Goal: Task Accomplishment & Management: Manage account settings

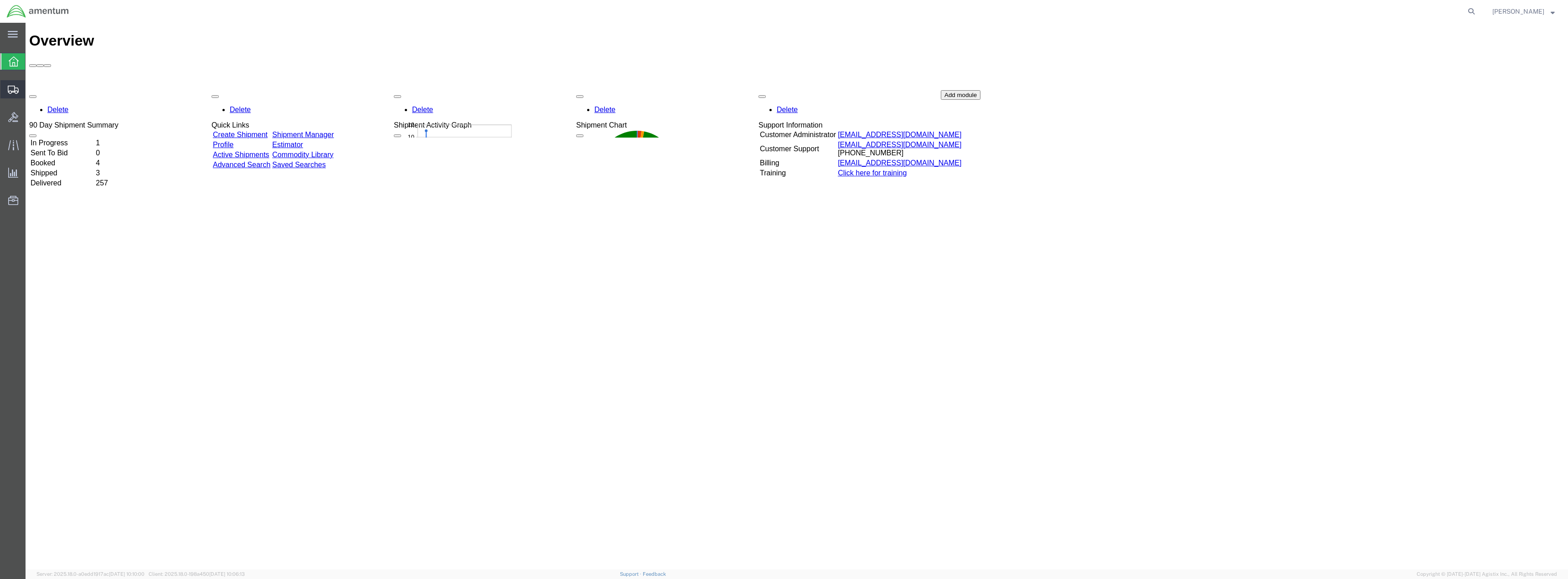
click at [32, 88] on span "Shipments" at bounding box center [28, 89] width 6 height 18
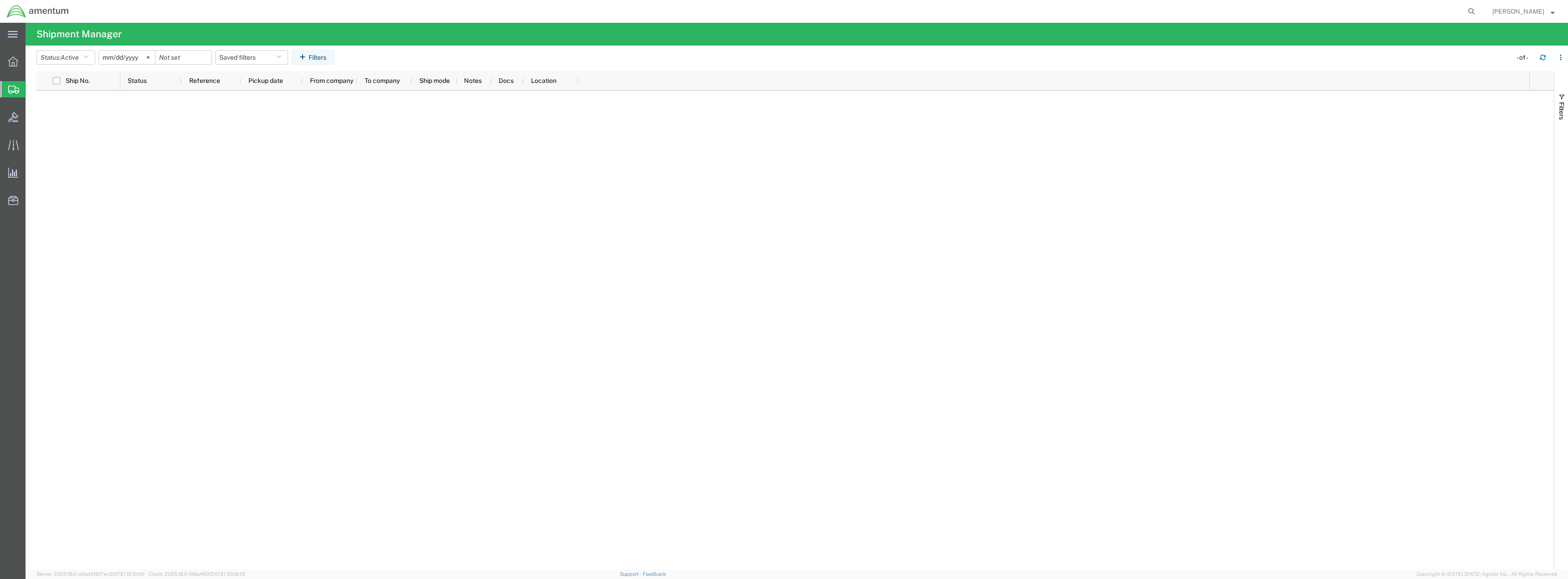
click at [0, 0] on span "Shipment Manager" at bounding box center [0, 0] width 0 height 0
click at [12, 57] on icon at bounding box center [13, 61] width 10 height 10
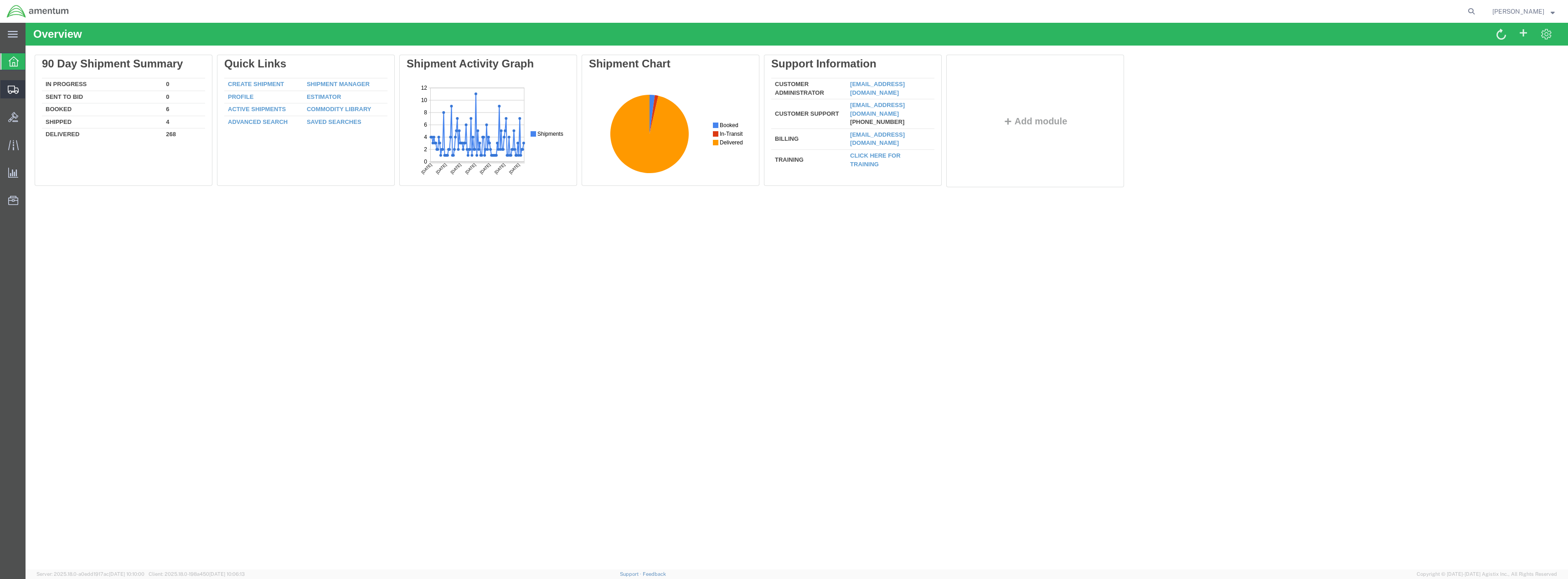
click at [0, 0] on span "Shipment Manager" at bounding box center [0, 0] width 0 height 0
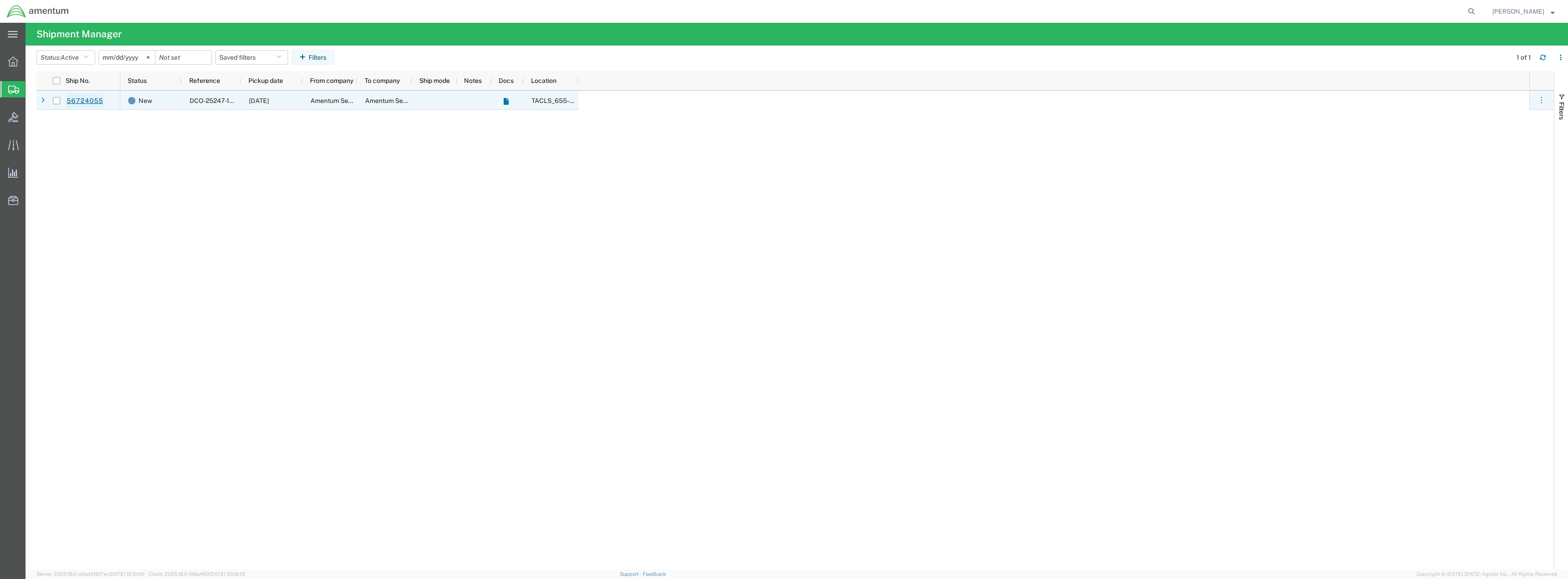
click at [86, 99] on link "56724055" at bounding box center [85, 101] width 37 height 15
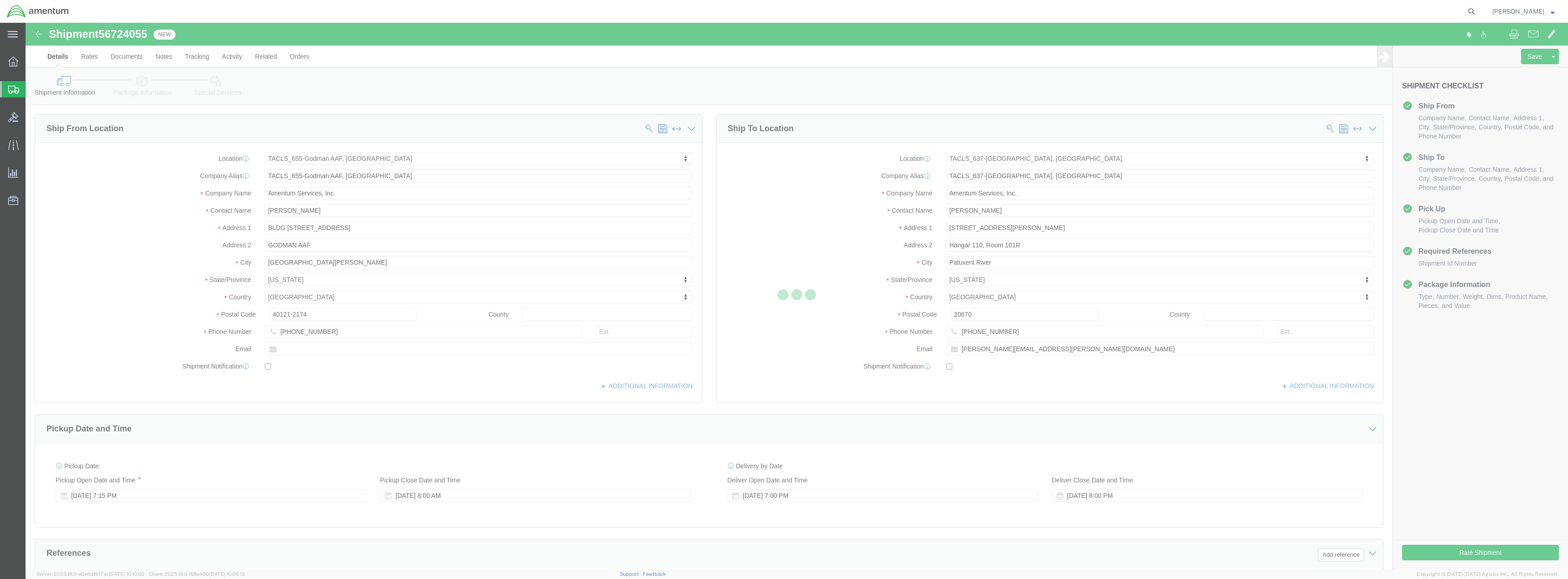
select select "42727"
select select "42719"
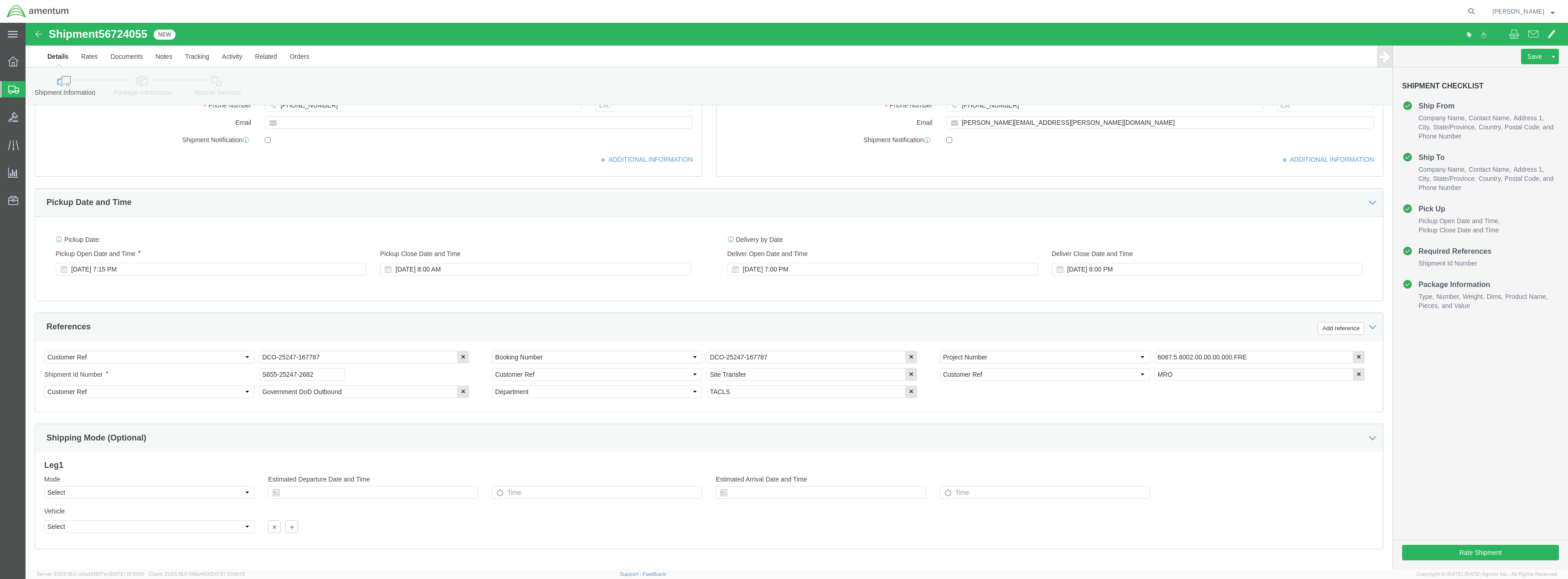
scroll to position [243, 0]
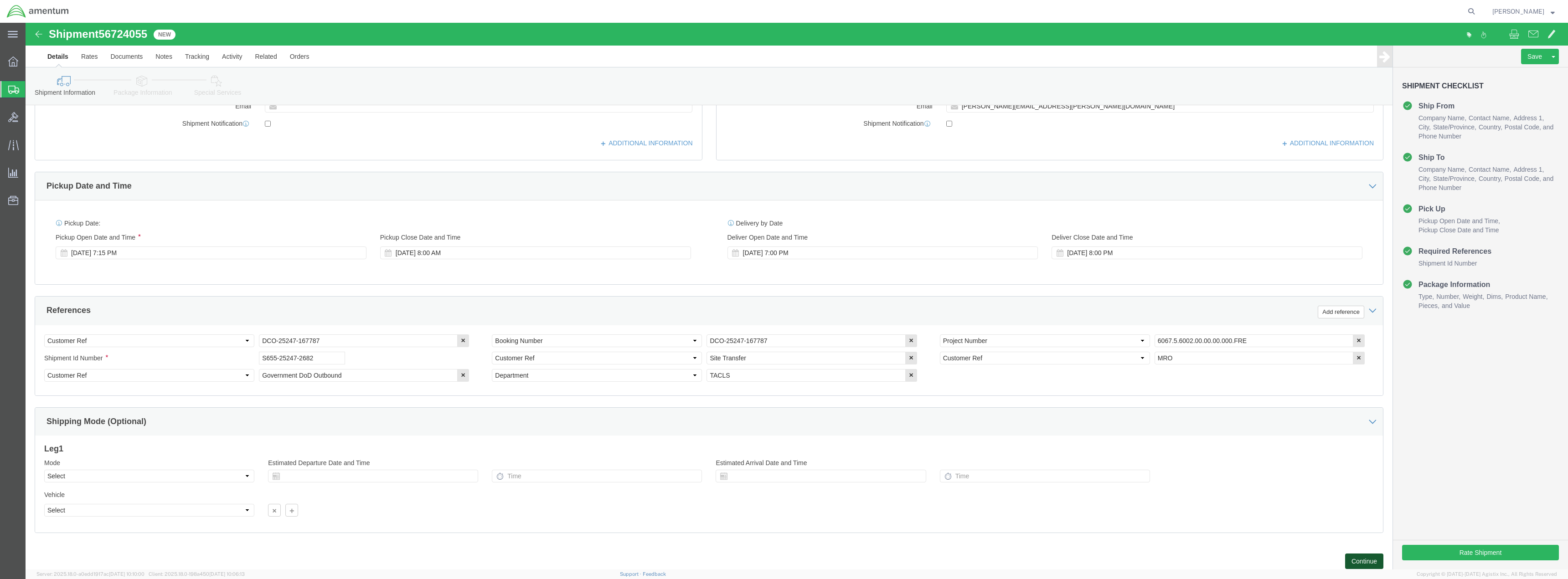
click button "Continue"
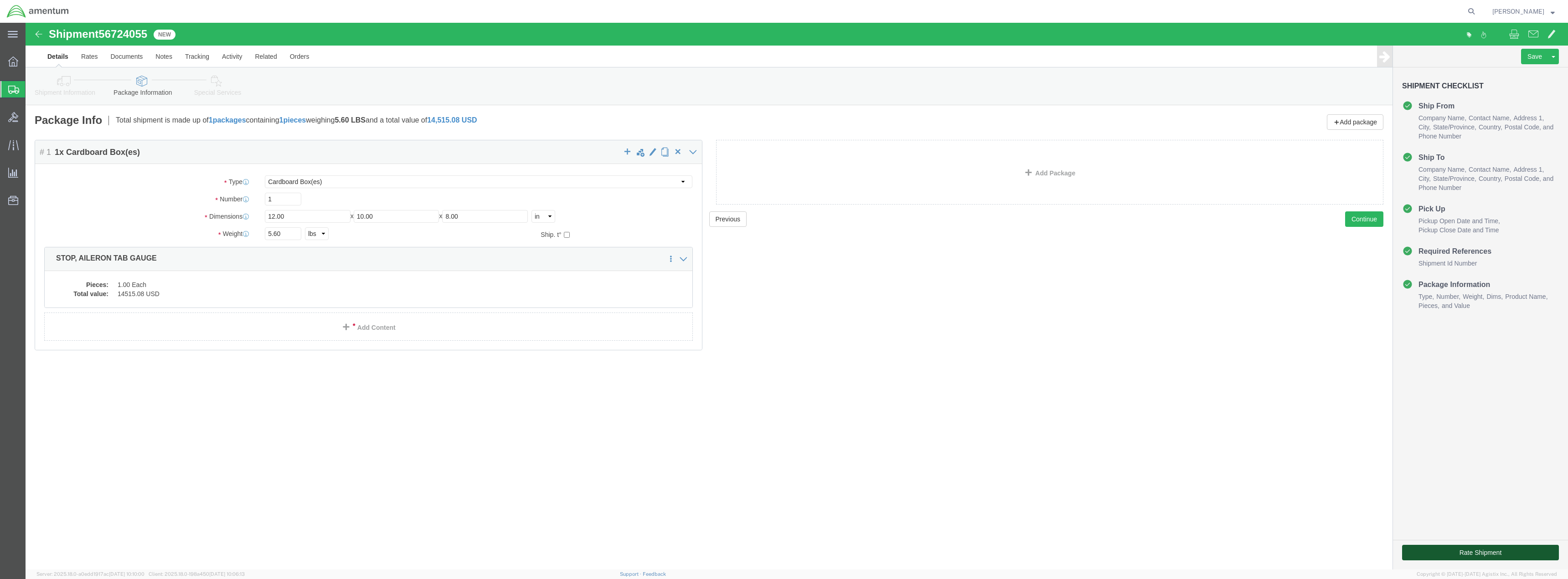
click button "Rate Shipment"
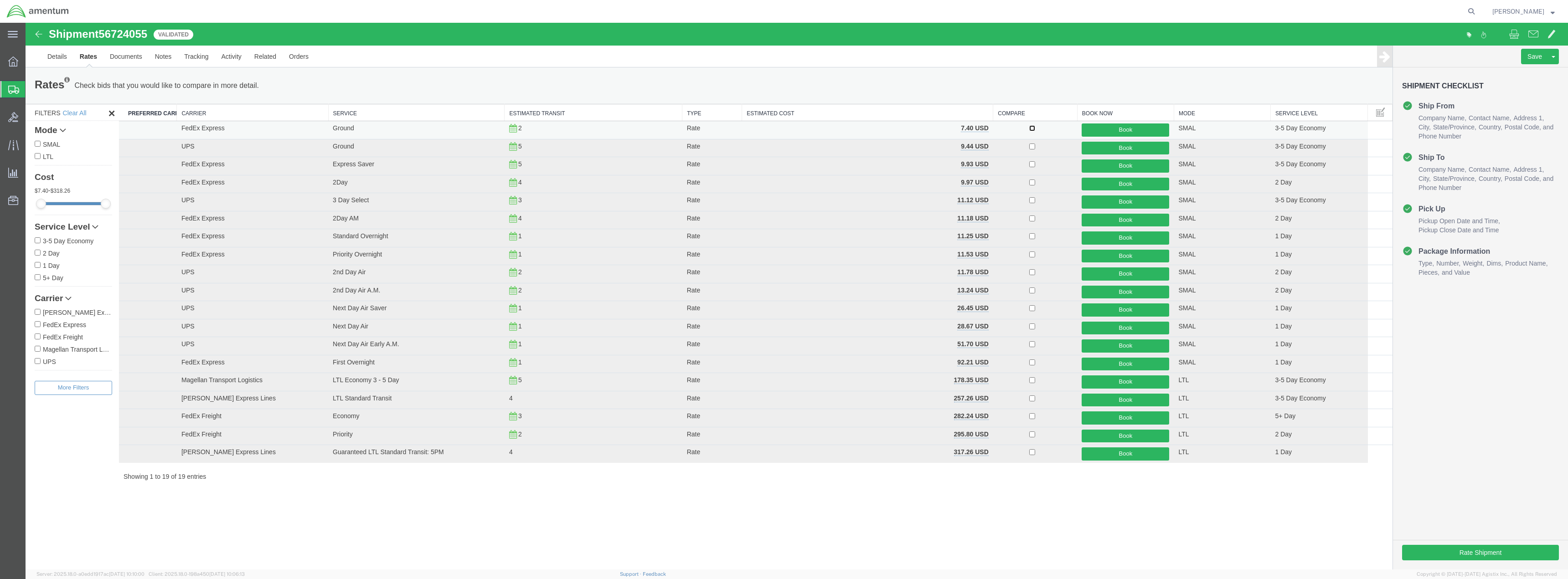
click at [1031, 128] on input "checkbox" at bounding box center [1032, 128] width 6 height 6
checkbox input "false"
click at [1119, 129] on button "Book" at bounding box center [1125, 130] width 88 height 13
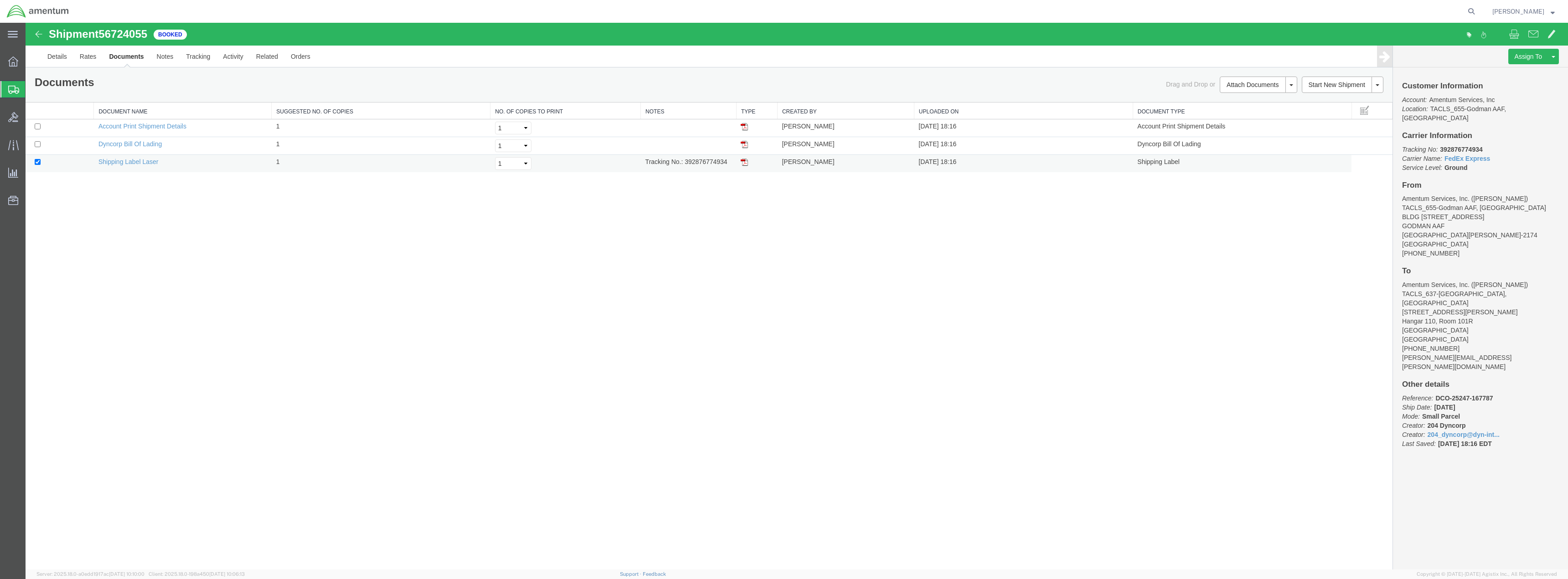
click at [744, 162] on img at bounding box center [744, 162] width 7 height 7
click at [744, 145] on img at bounding box center [744, 144] width 7 height 7
click at [745, 123] on img at bounding box center [744, 127] width 7 height 7
click at [61, 55] on link "Details" at bounding box center [57, 57] width 32 height 22
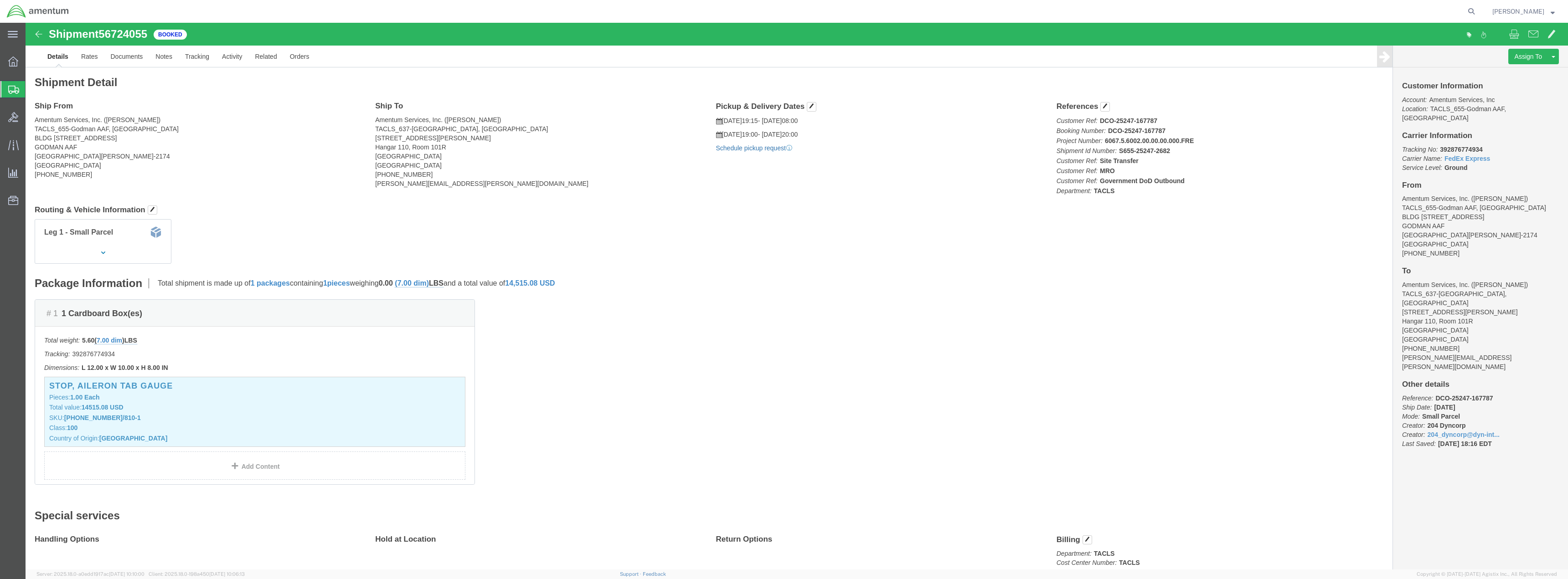
click link "Schedule pickup request"
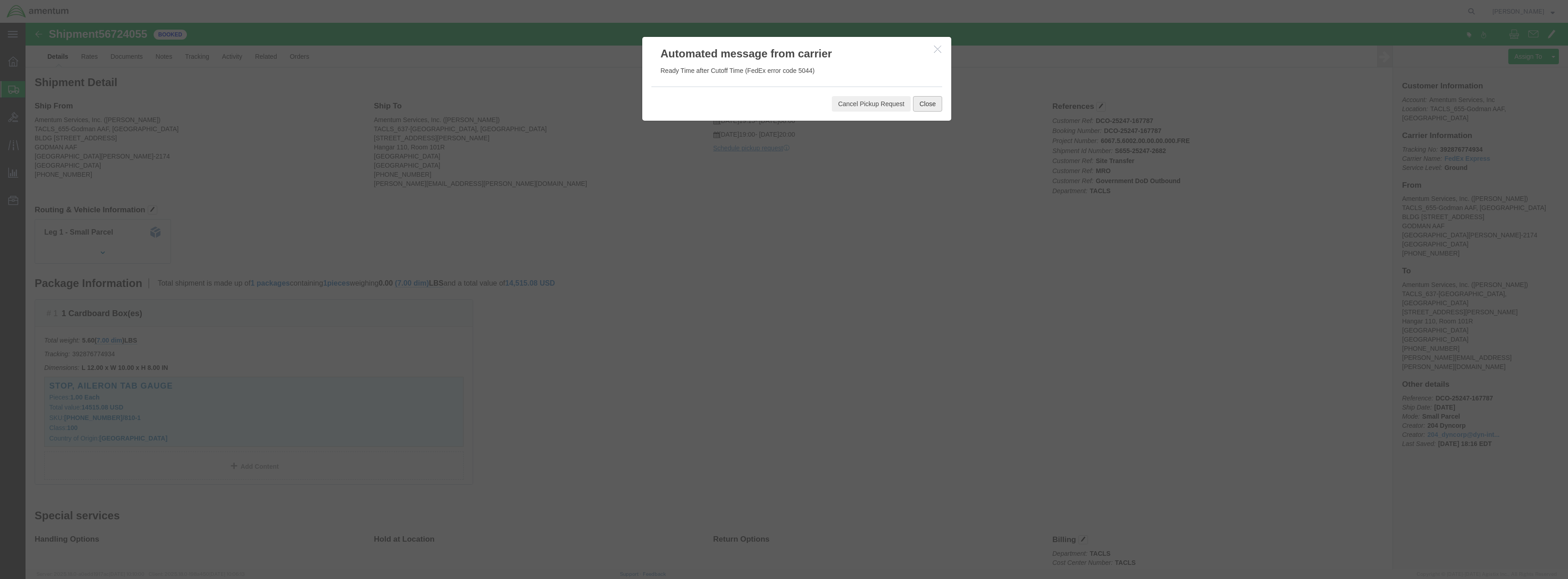
click button "Close"
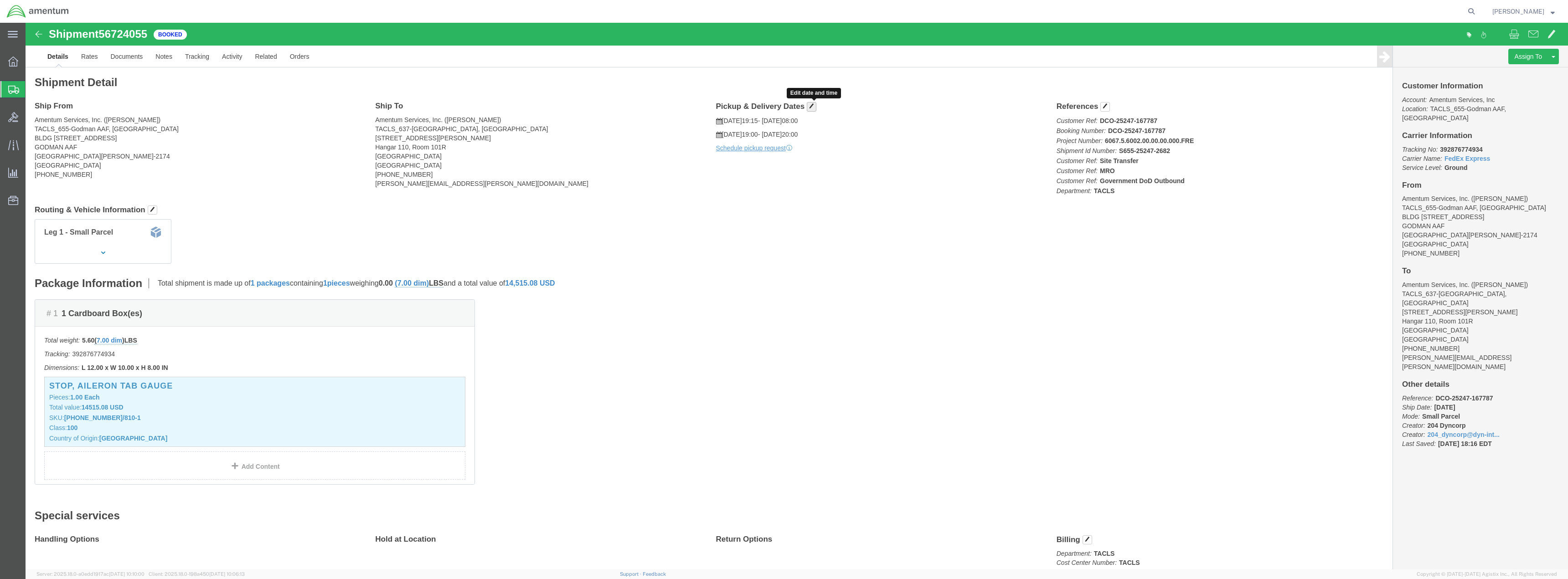
click span "button"
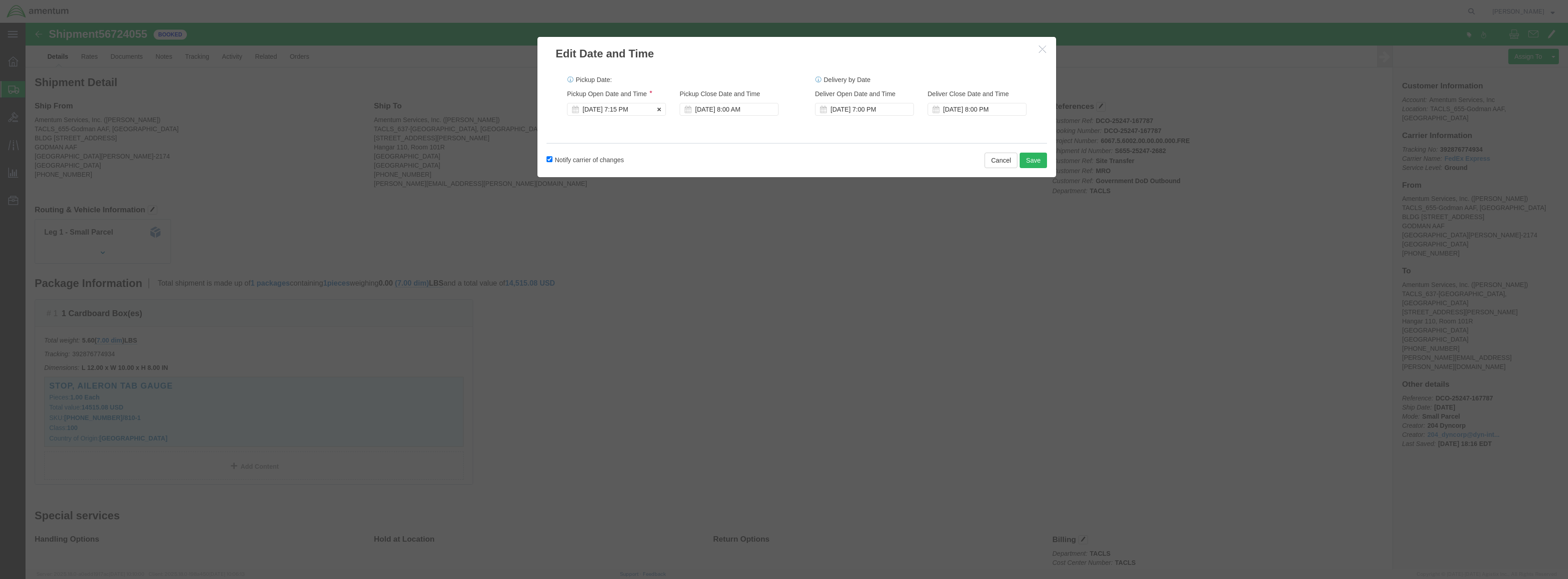
click div "Sep 04 2025 7:15 PM"
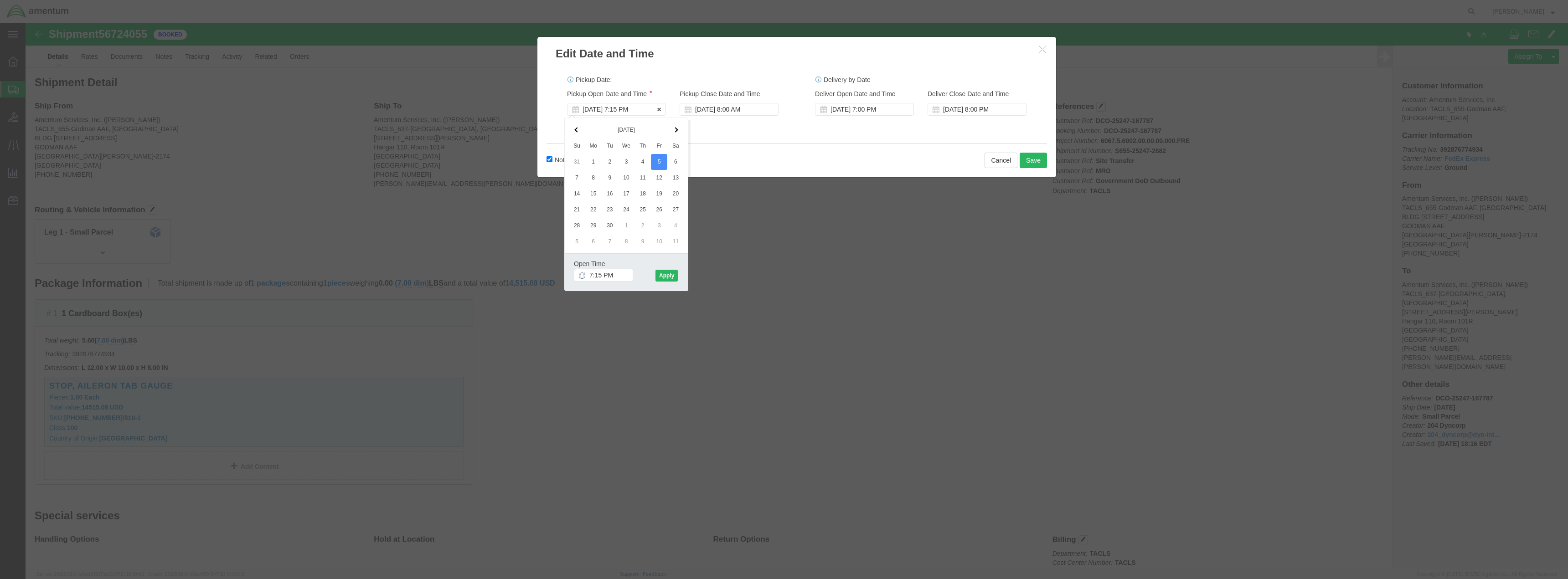
click div "Sep 04 2025 7:15 PM"
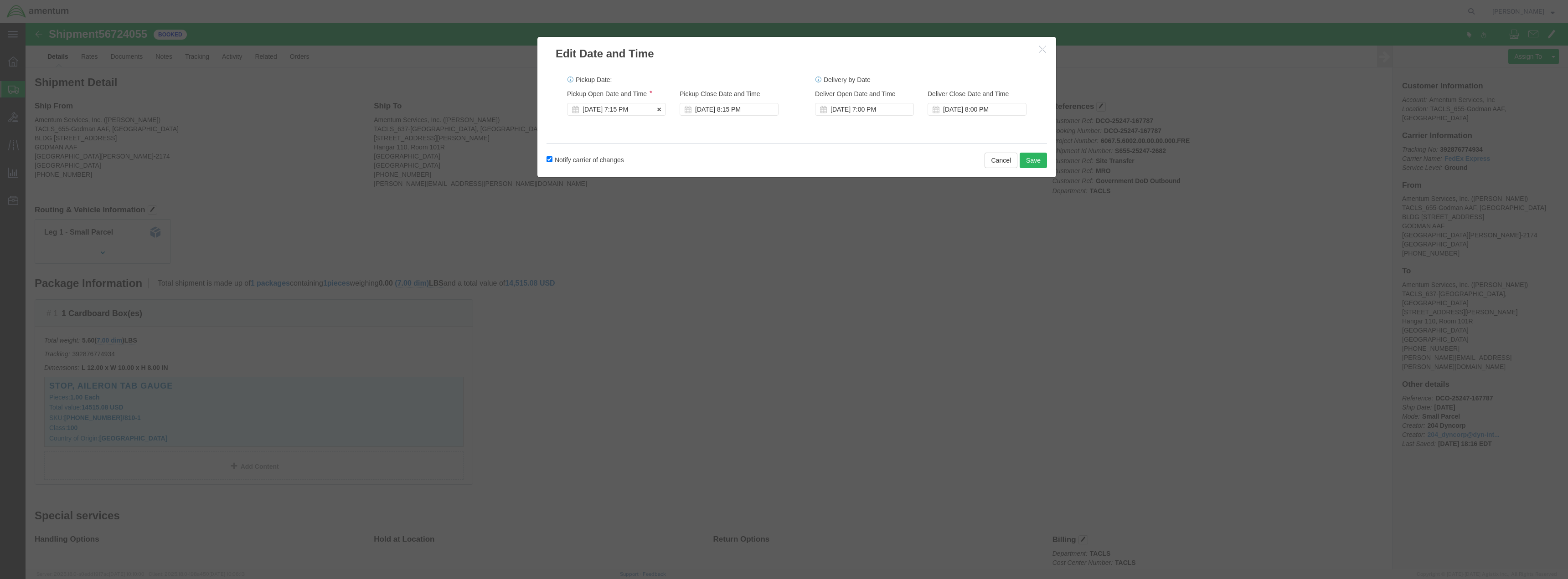
click div "Sep 05 2025 7:15 PM"
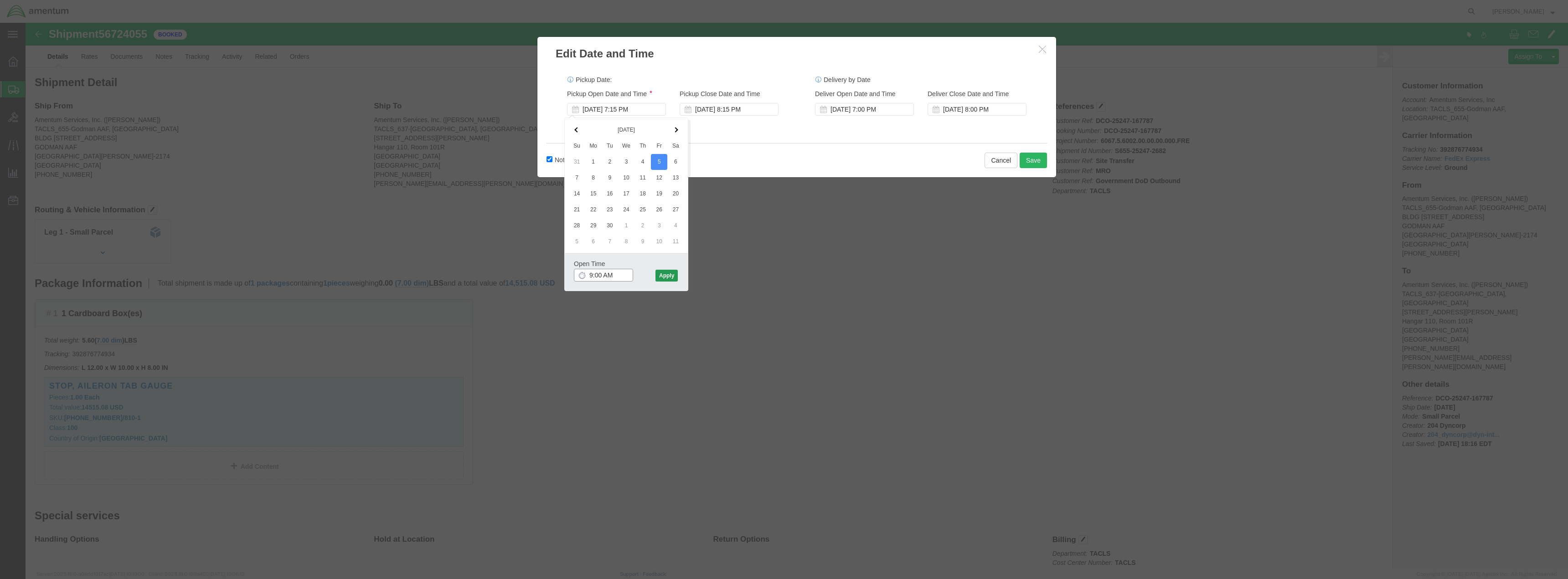
type input "9:00 AM"
click button "Apply"
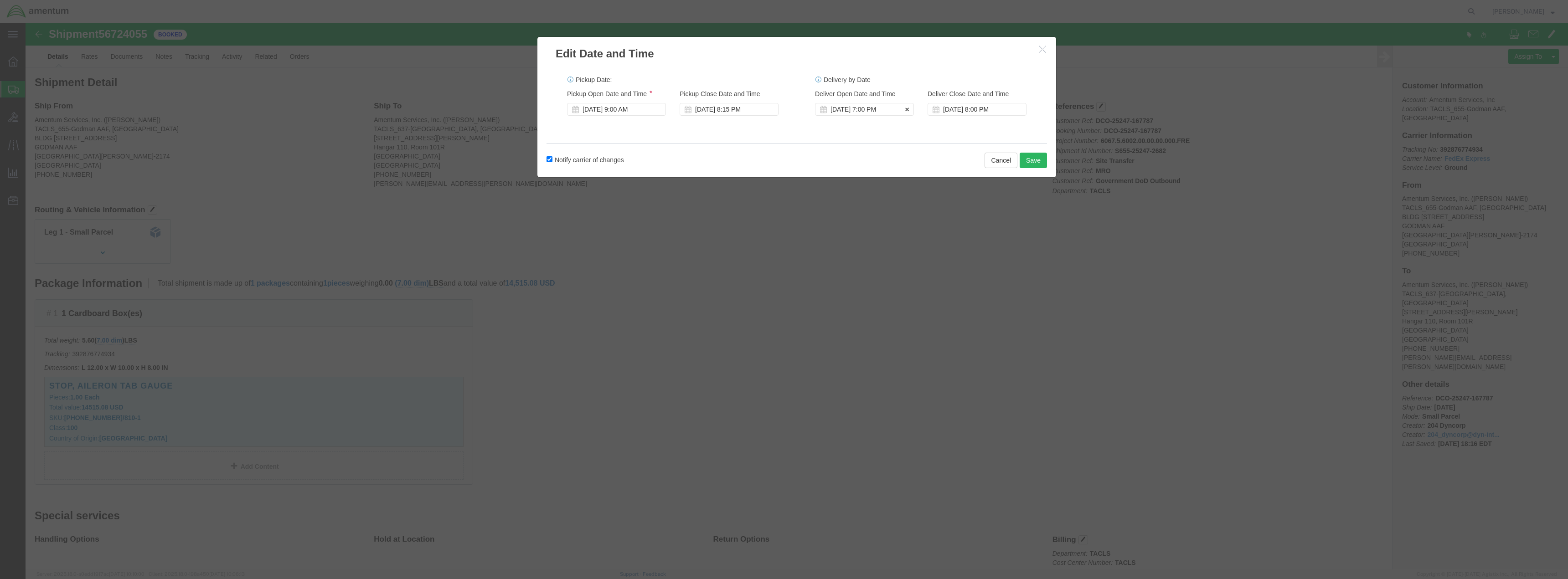
click div "Sep 12 2025 7:00 PM"
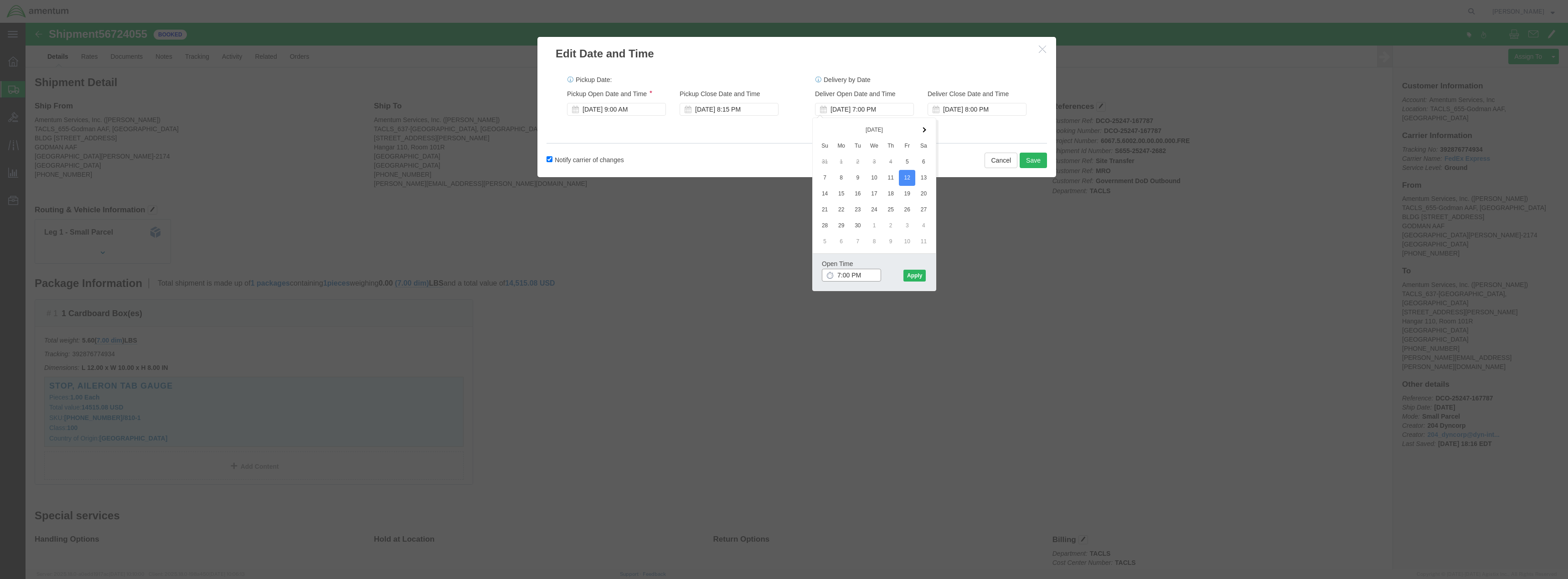
click input "7:00 PM"
type input "7:00 AM"
click button "Apply"
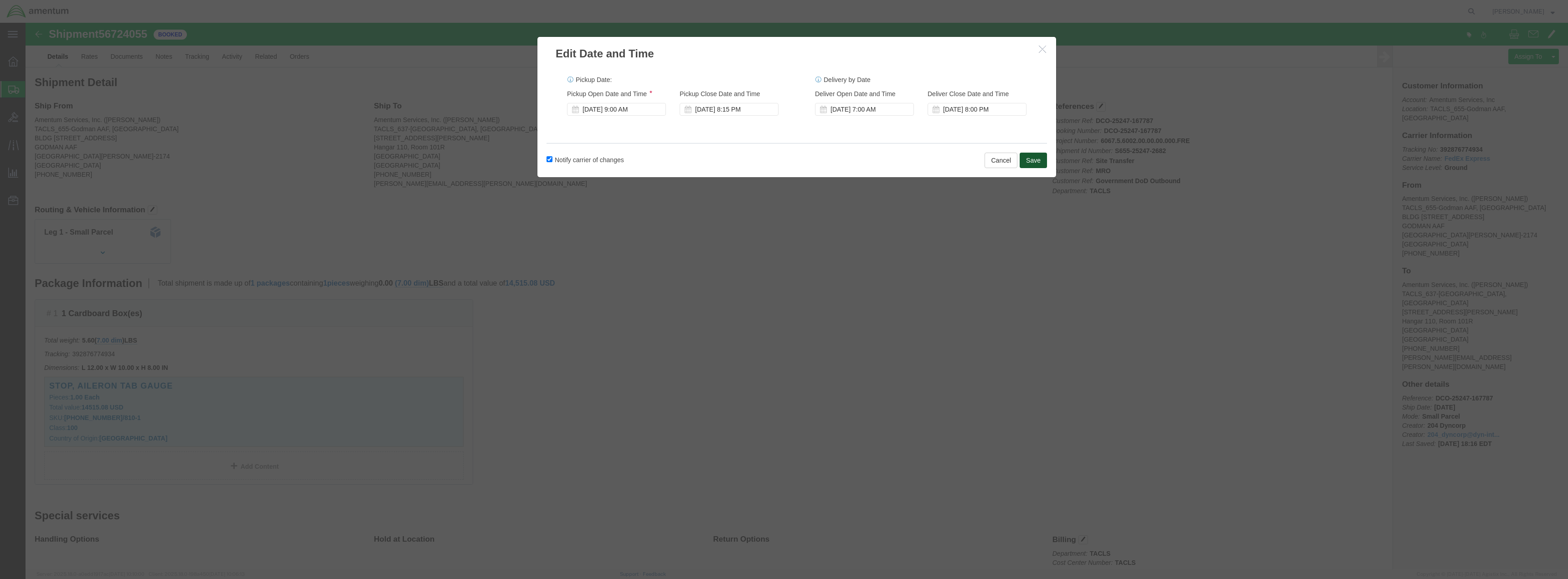
click button "Save"
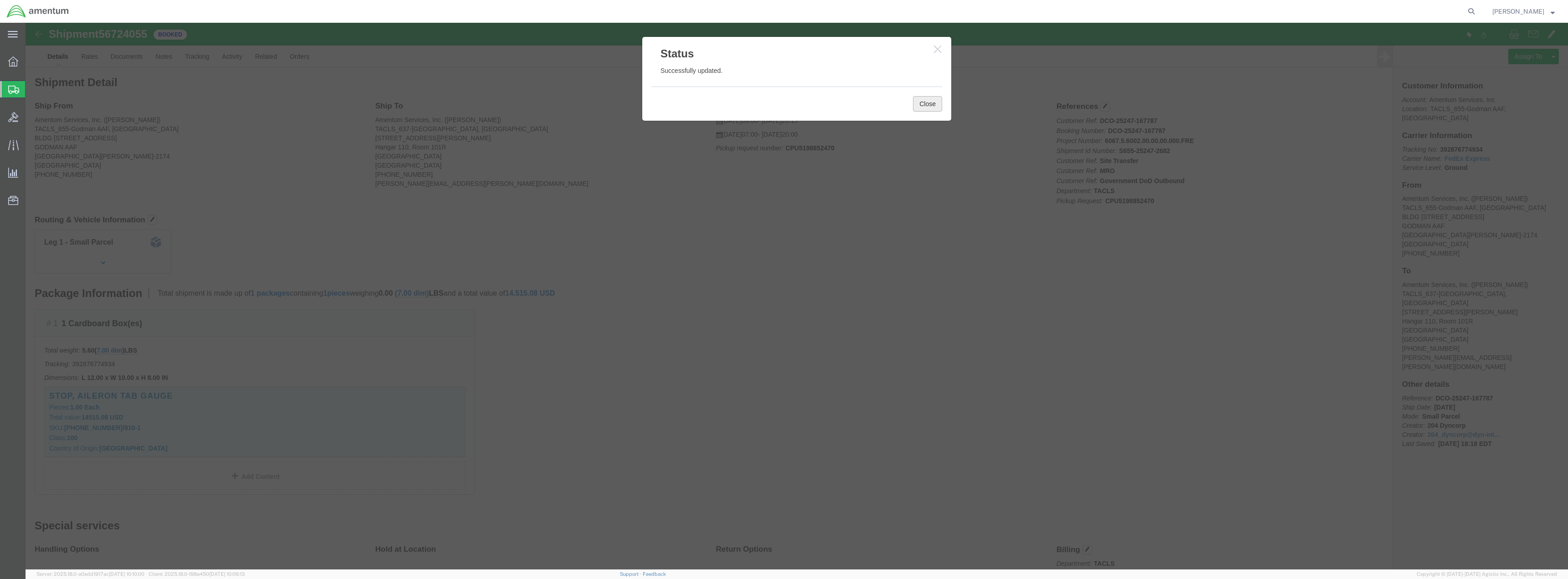
click button "Close"
